Goal: Transaction & Acquisition: Download file/media

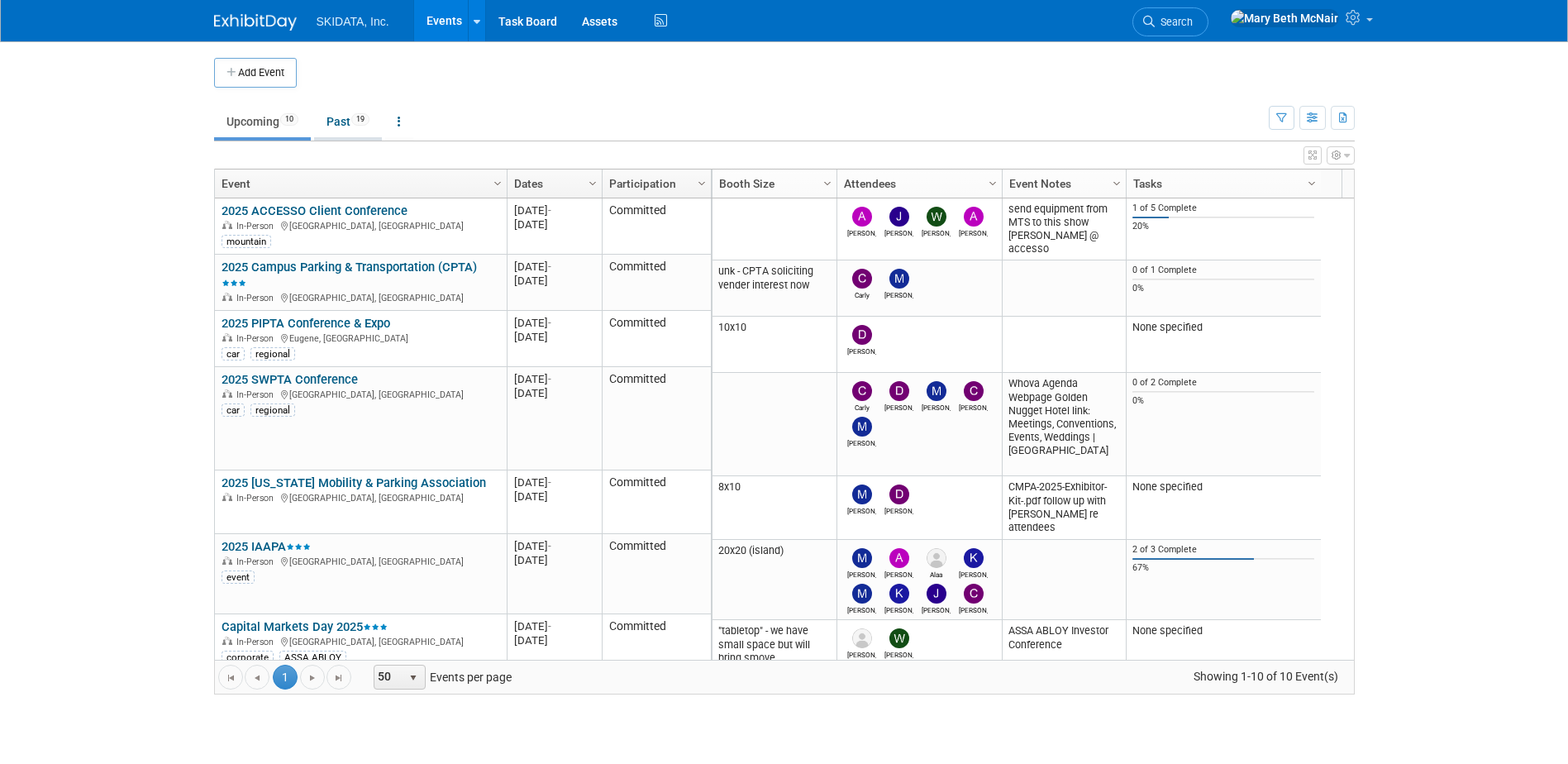
click at [352, 119] on link "Past 19" at bounding box center [348, 121] width 68 height 31
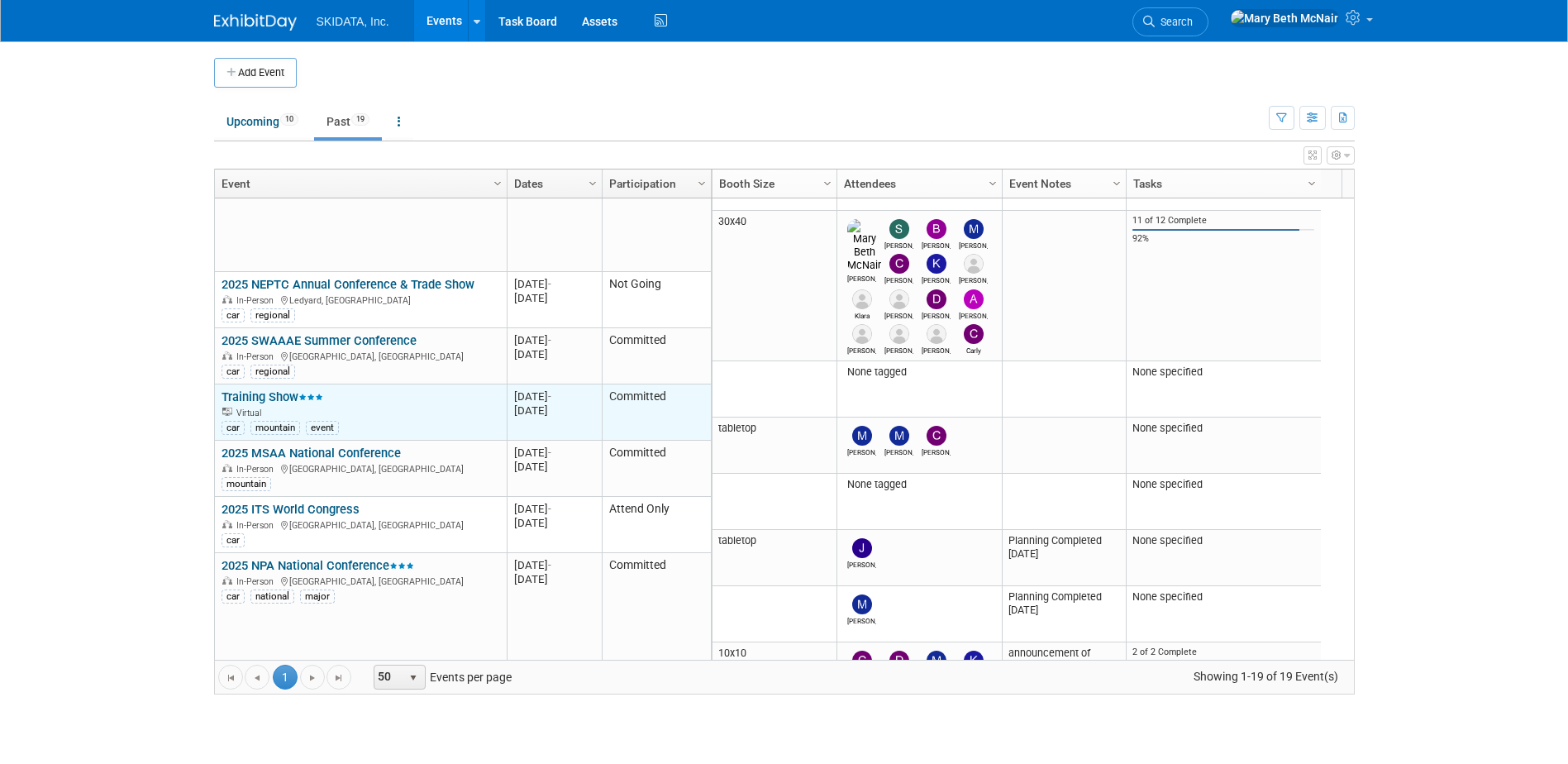
scroll to position [397, 0]
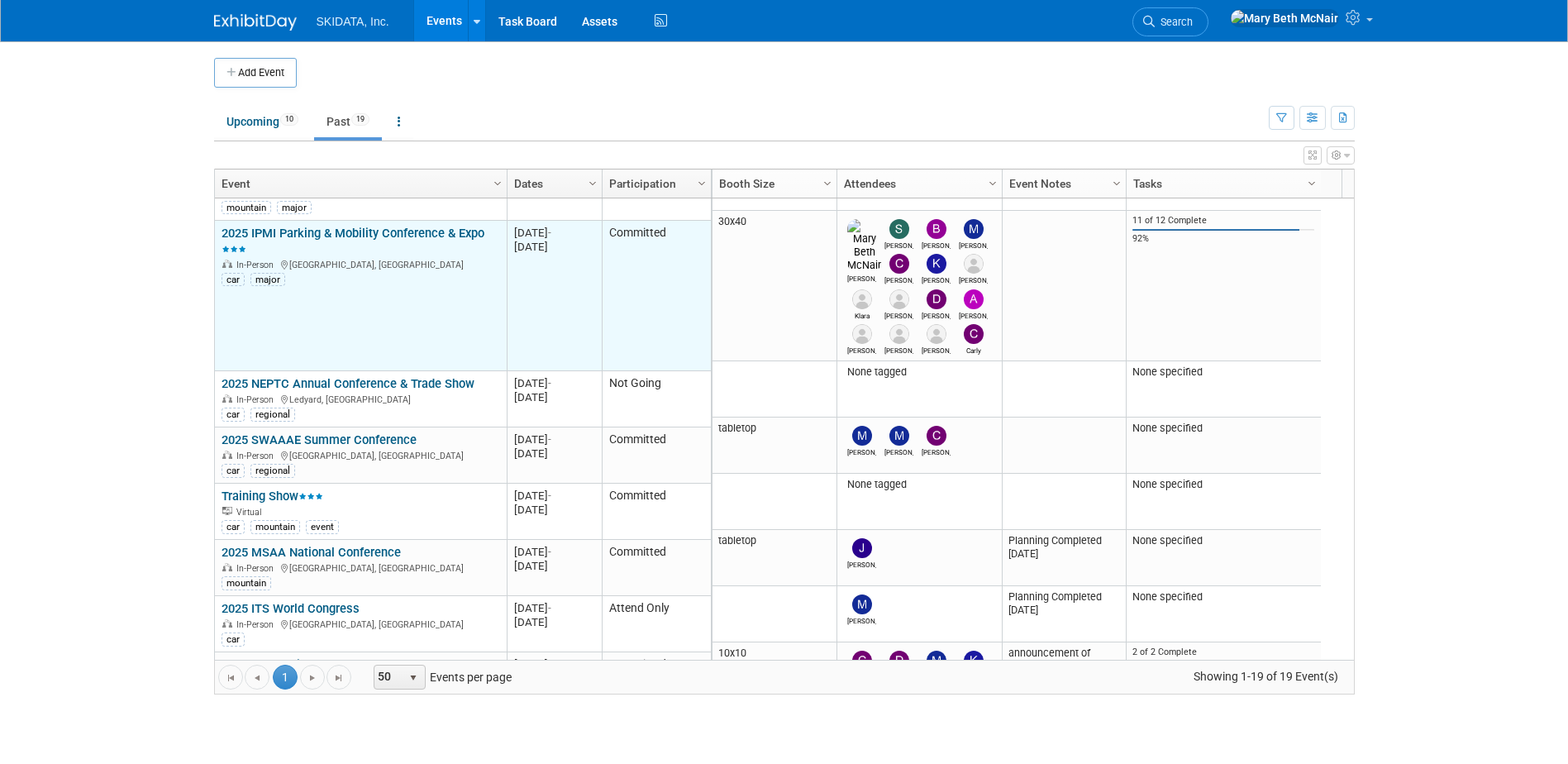
click at [336, 226] on link "2025 IPMI Parking & Mobility Conference & Expo" at bounding box center [353, 241] width 262 height 30
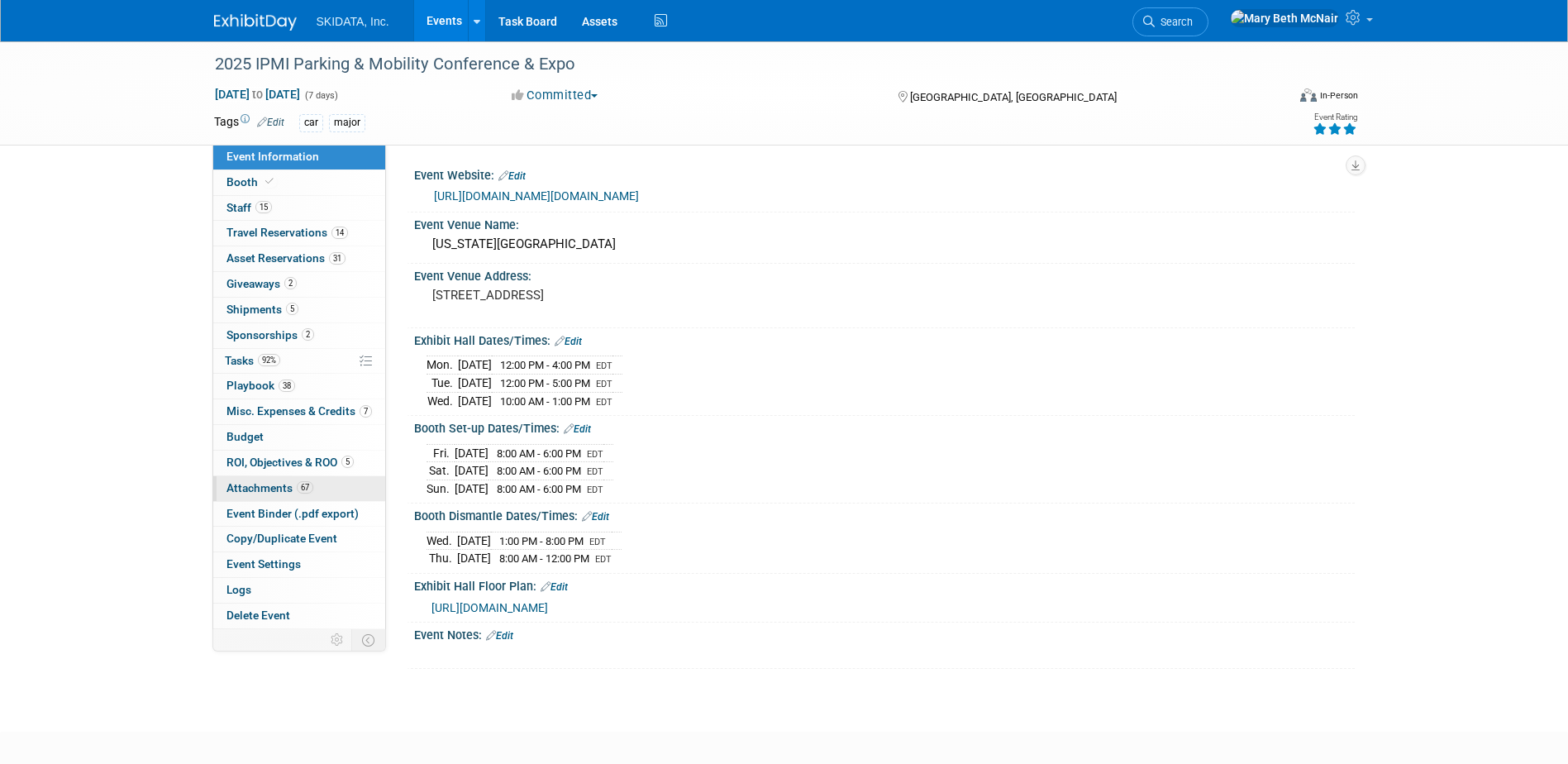
click at [262, 493] on span "Attachments 67" at bounding box center [270, 488] width 87 height 14
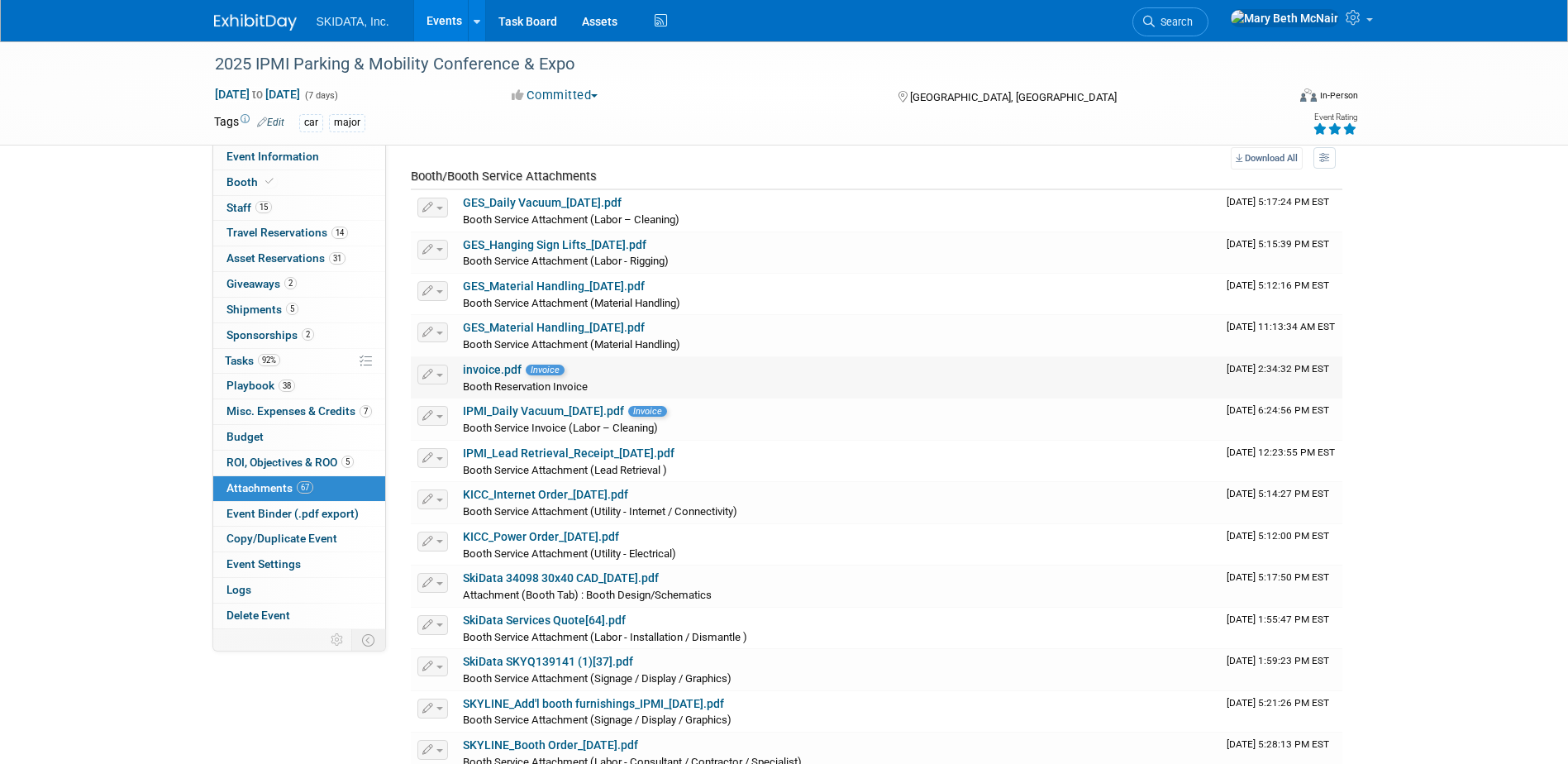
scroll to position [83, 0]
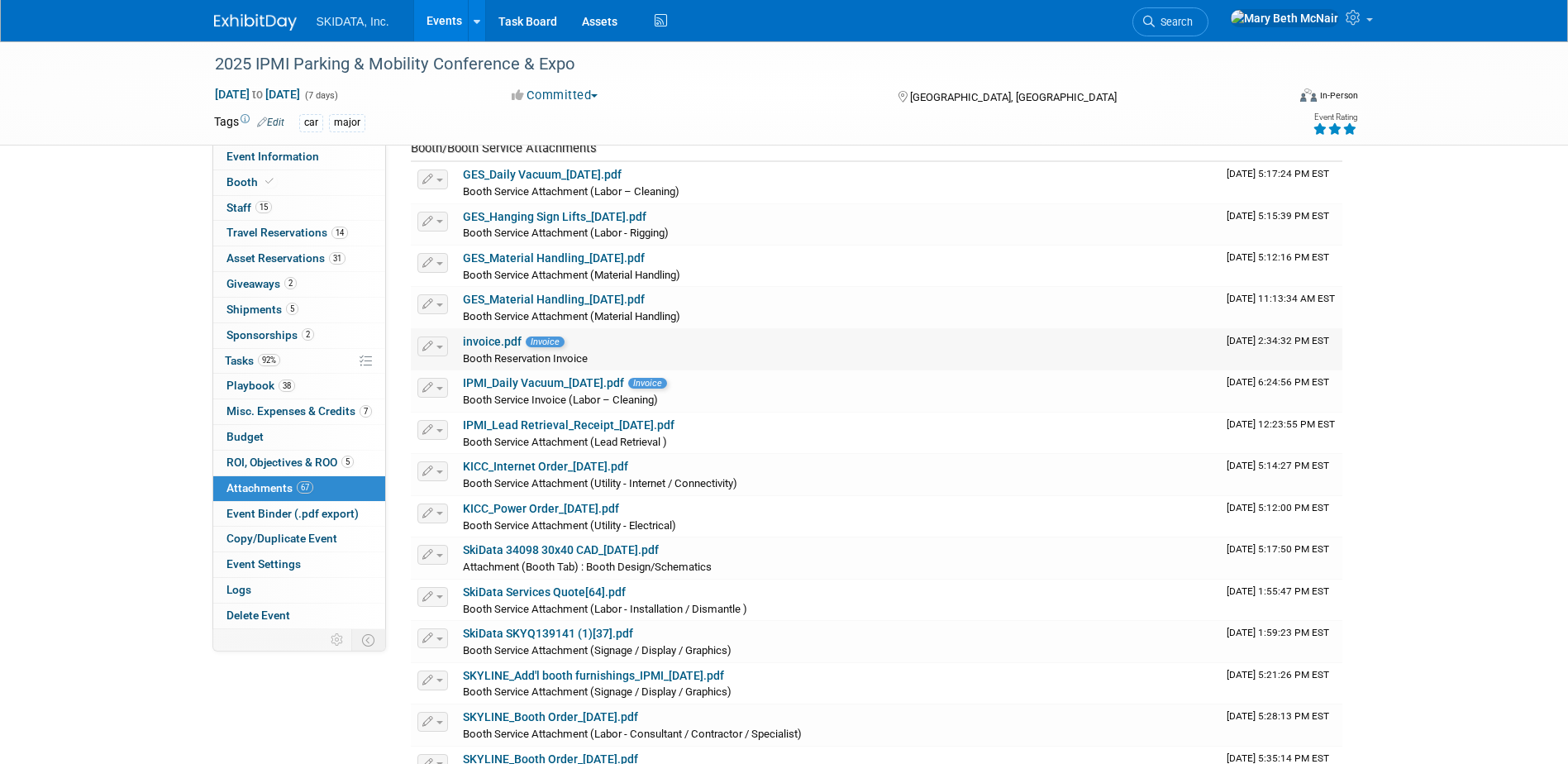
click at [490, 343] on link "invoice.pdf" at bounding box center [492, 341] width 58 height 14
